Goal: Information Seeking & Learning: Learn about a topic

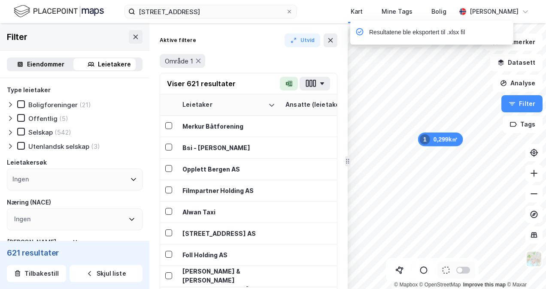
scroll to position [414, 0]
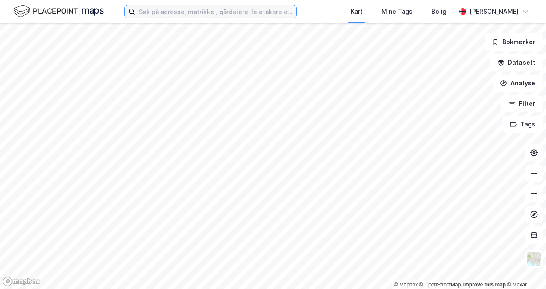
click at [178, 9] on input at bounding box center [215, 11] width 161 height 13
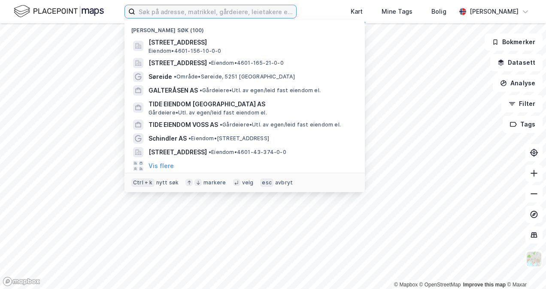
paste input "933 606 740"
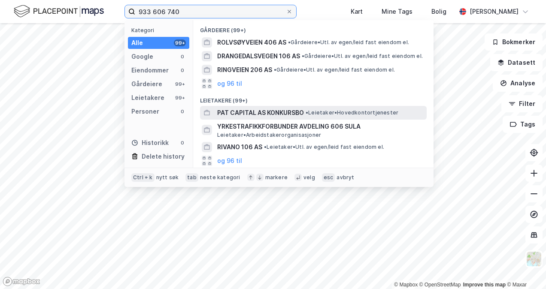
type input "933 606 740"
click at [225, 109] on span "PAT CAPITAL AS KONKURSBO" at bounding box center [260, 113] width 87 height 10
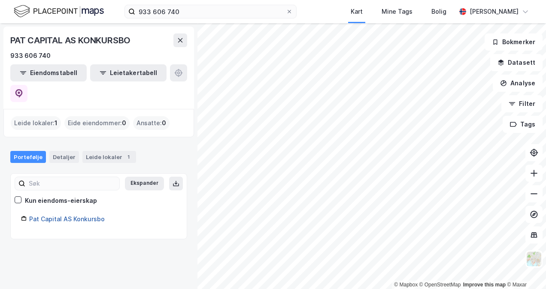
click at [87, 216] on link "Pat Capital AS Konkursbo" at bounding box center [67, 219] width 76 height 7
click at [77, 216] on link "Pat Capital AS Konkursbo" at bounding box center [67, 219] width 76 height 7
click at [76, 216] on link "Pat Capital AS Konkursbo" at bounding box center [67, 219] width 76 height 7
click at [94, 151] on div "Leide lokaler 1" at bounding box center [109, 157] width 54 height 12
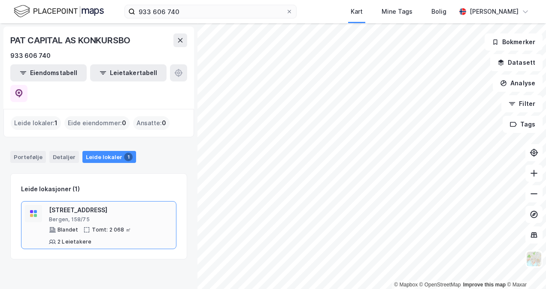
click at [72, 205] on div "[STREET_ADDRESS]" at bounding box center [111, 210] width 124 height 10
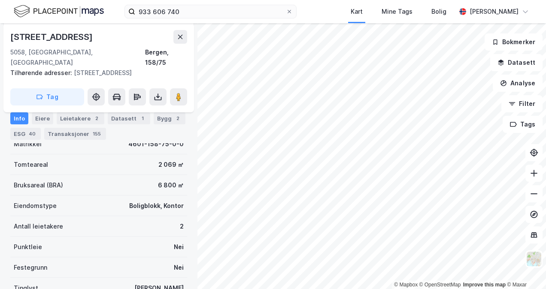
scroll to position [301, 0]
